Goal: Find specific page/section: Find specific page/section

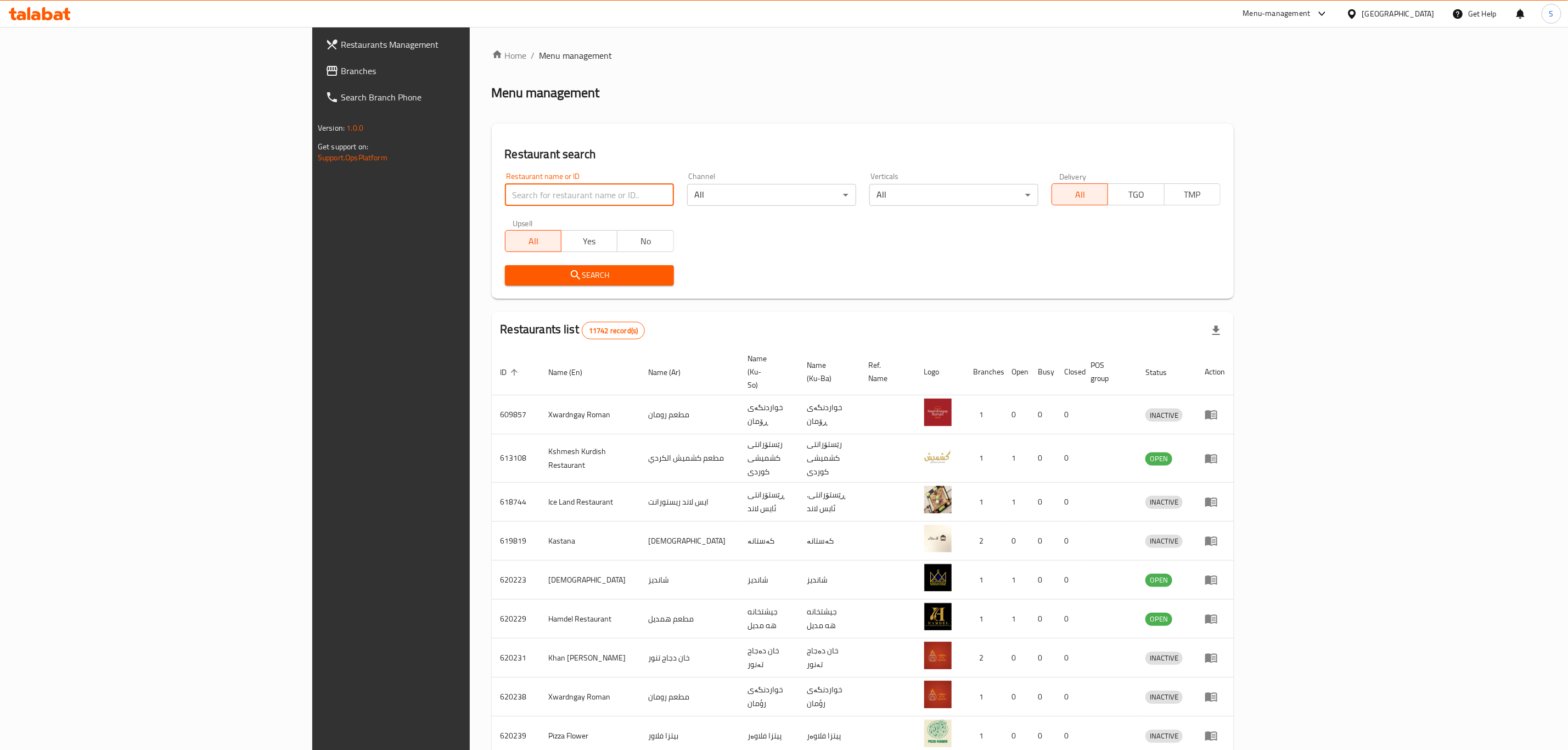
click at [510, 195] on input "search" at bounding box center [589, 195] width 169 height 22
type input "[PERSON_NAME]"
click at [514, 273] on span "Search" at bounding box center [589, 275] width 151 height 13
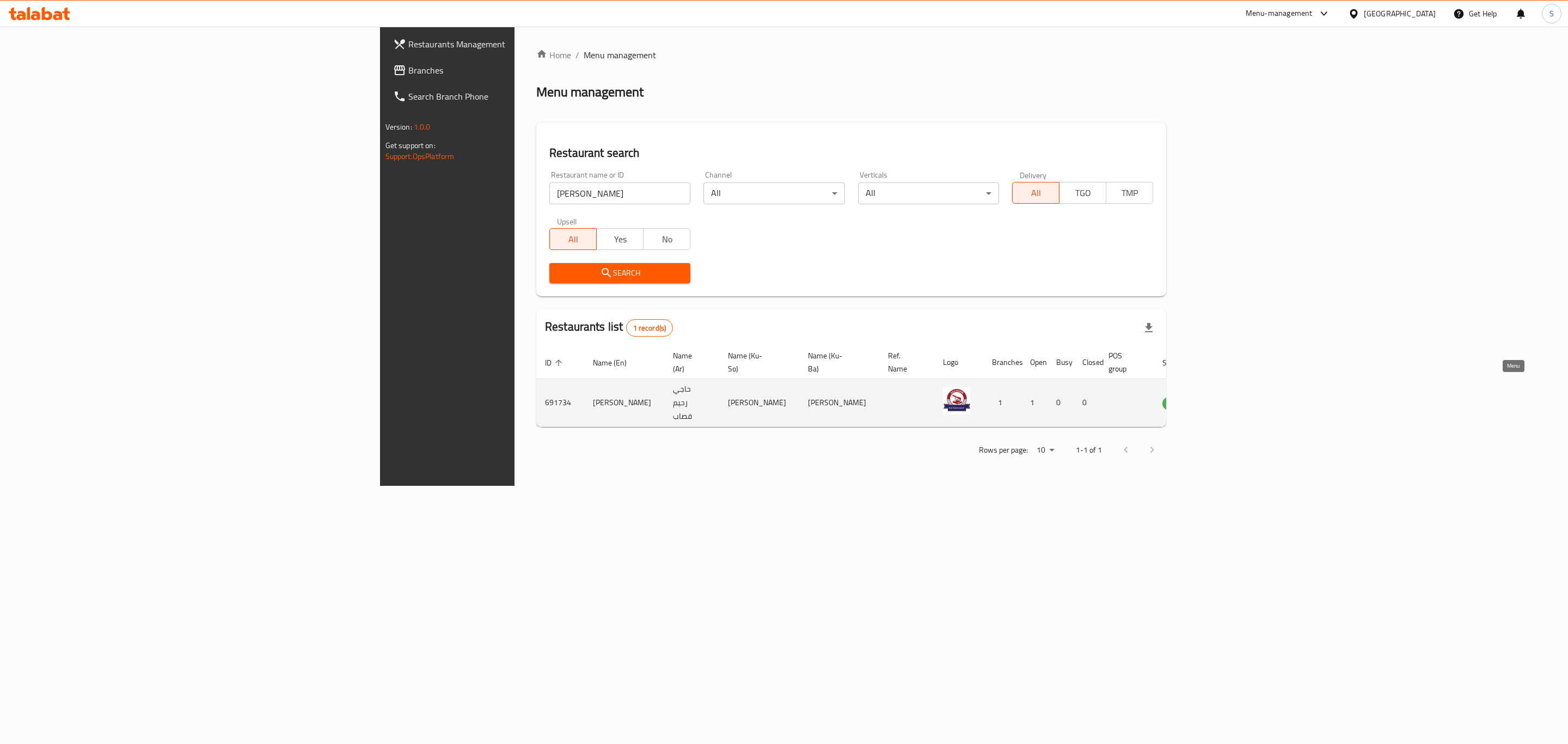
click at [1232, 399] on icon "enhanced table" at bounding box center [1225, 403] width 12 height 9
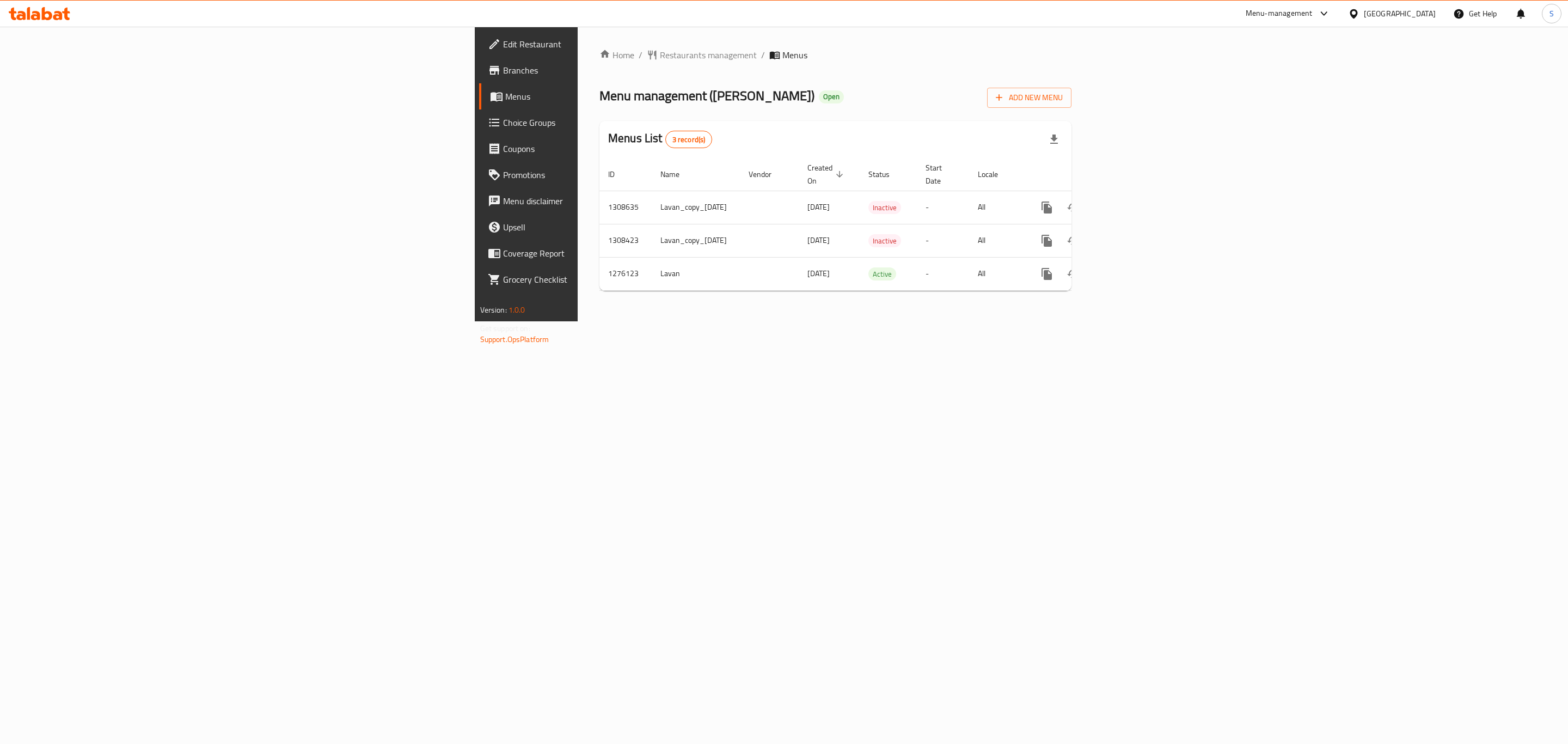
click at [599, 97] on span "Menu management ( [PERSON_NAME] )" at bounding box center [707, 95] width 215 height 25
drag, startPoint x: 404, startPoint y: 97, endPoint x: 476, endPoint y: 98, distance: 72.0
click at [599, 98] on span "Menu management ( [PERSON_NAME] )" at bounding box center [707, 95] width 215 height 25
copy span "[PERSON_NAME]"
